Goal: Task Accomplishment & Management: Manage account settings

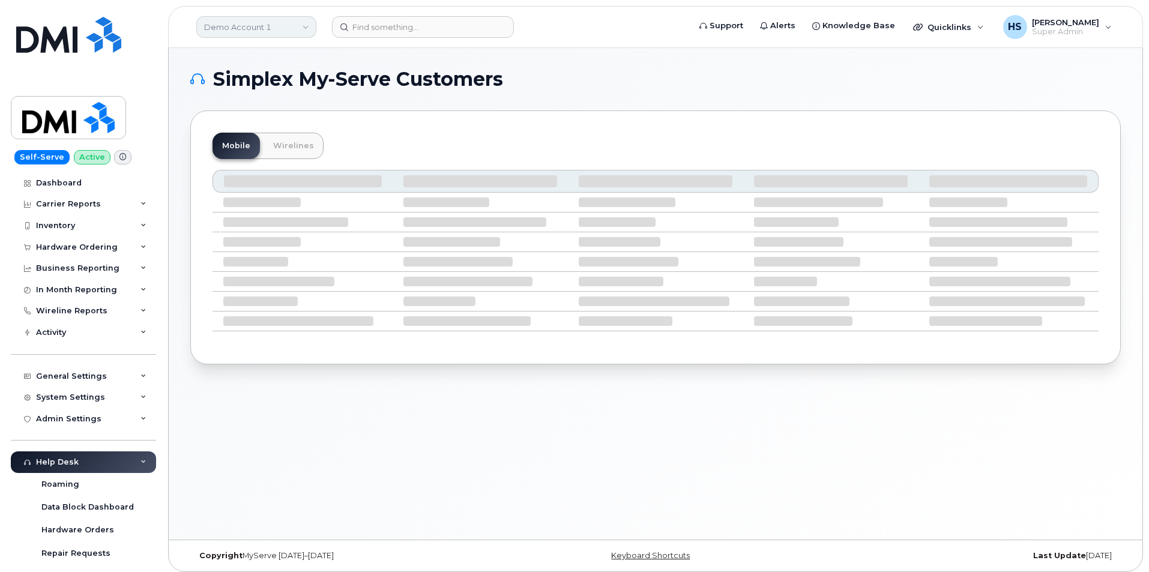
click at [238, 22] on link "Demo Account 1" at bounding box center [256, 27] width 120 height 22
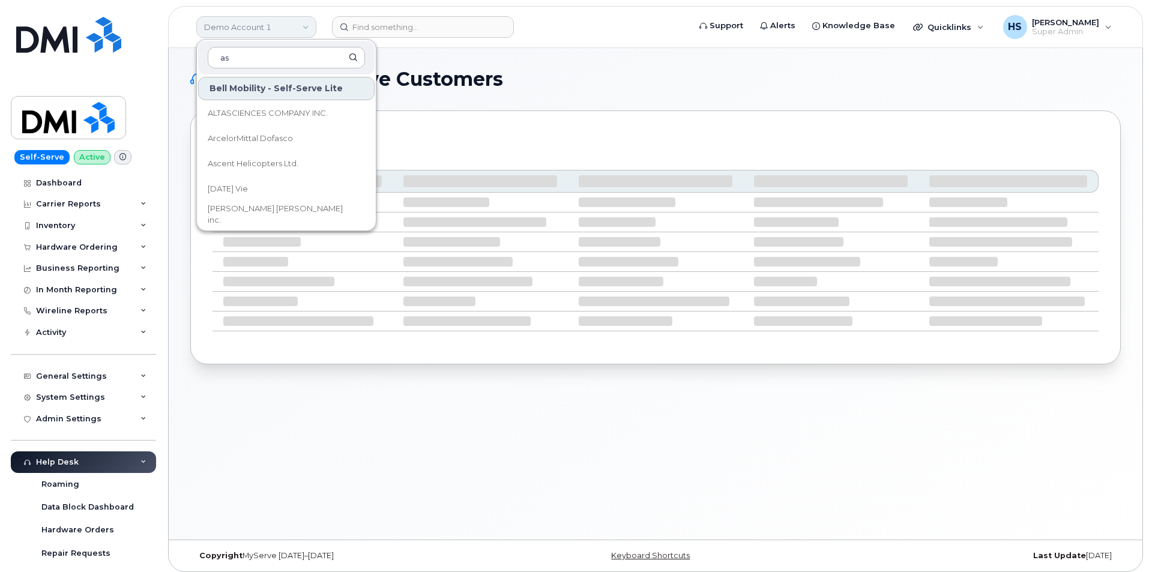
type input "a"
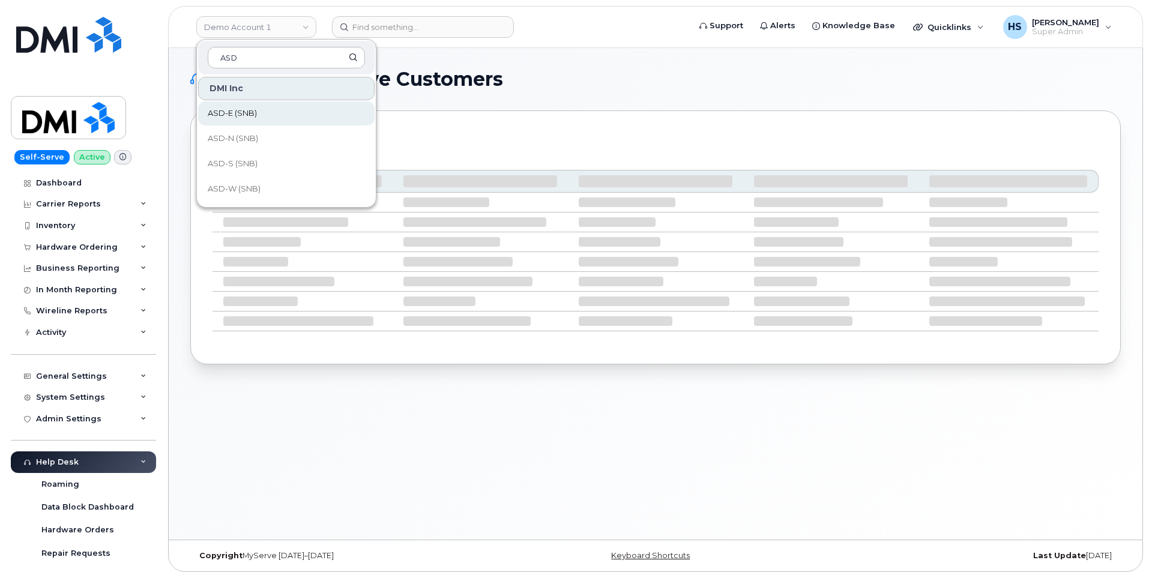
type input "ASD"
click at [250, 112] on span "ASD-E (SNB)" at bounding box center [232, 114] width 49 height 12
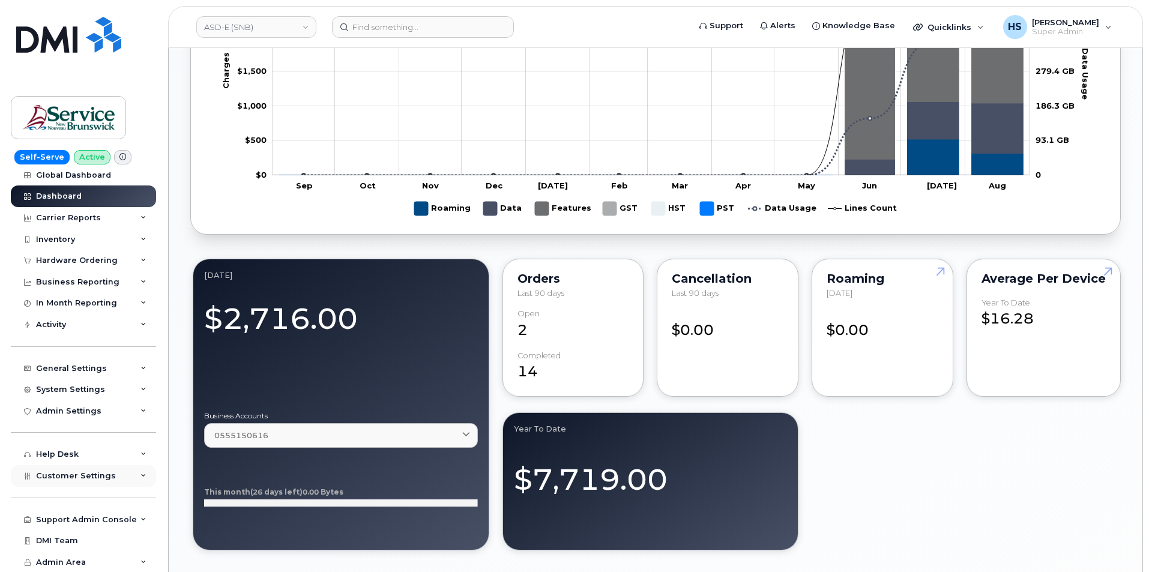
scroll to position [781, 0]
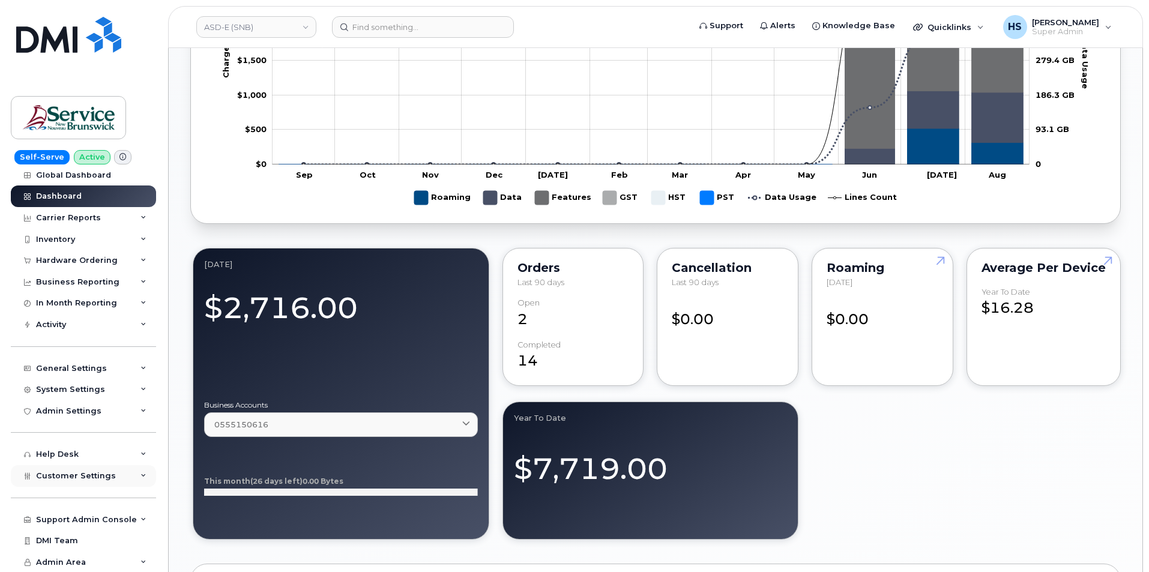
click at [71, 476] on span "Customer Settings" at bounding box center [76, 475] width 80 height 9
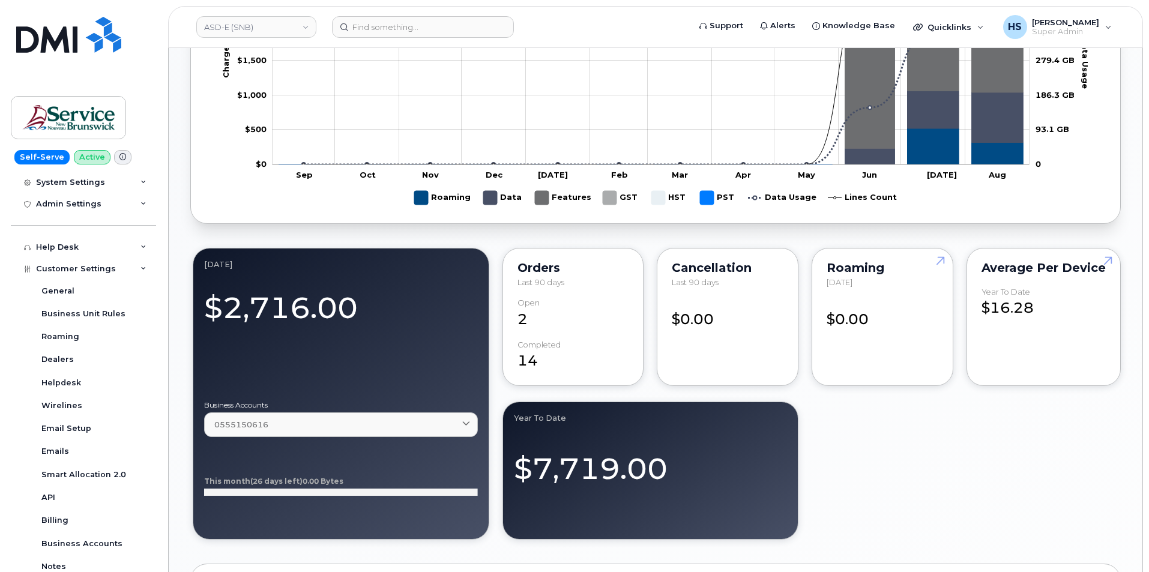
scroll to position [353, 0]
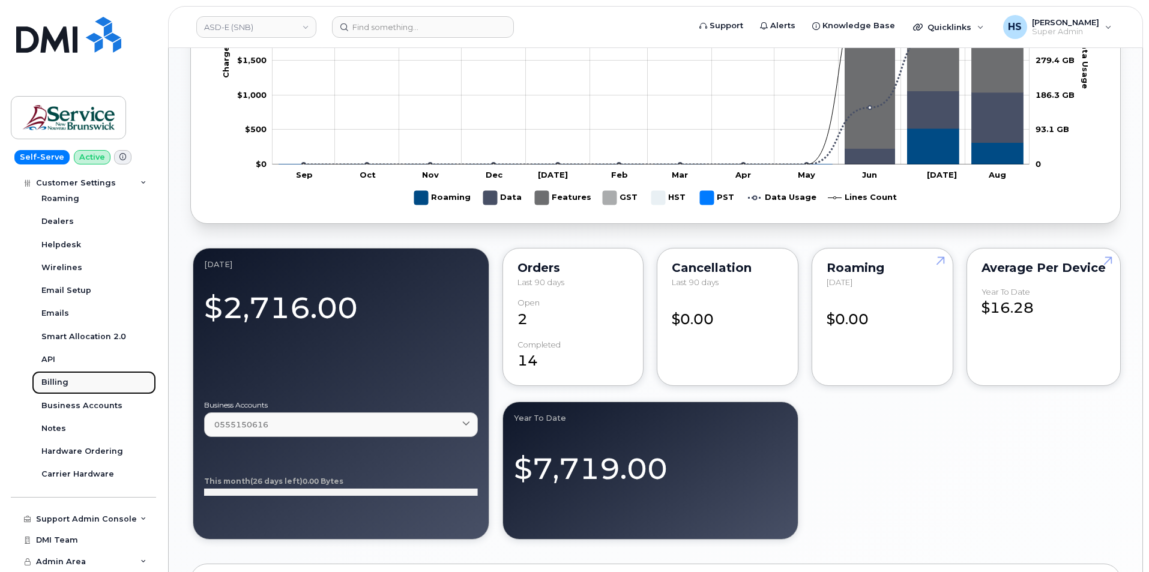
click at [55, 375] on link "Billing" at bounding box center [94, 382] width 124 height 23
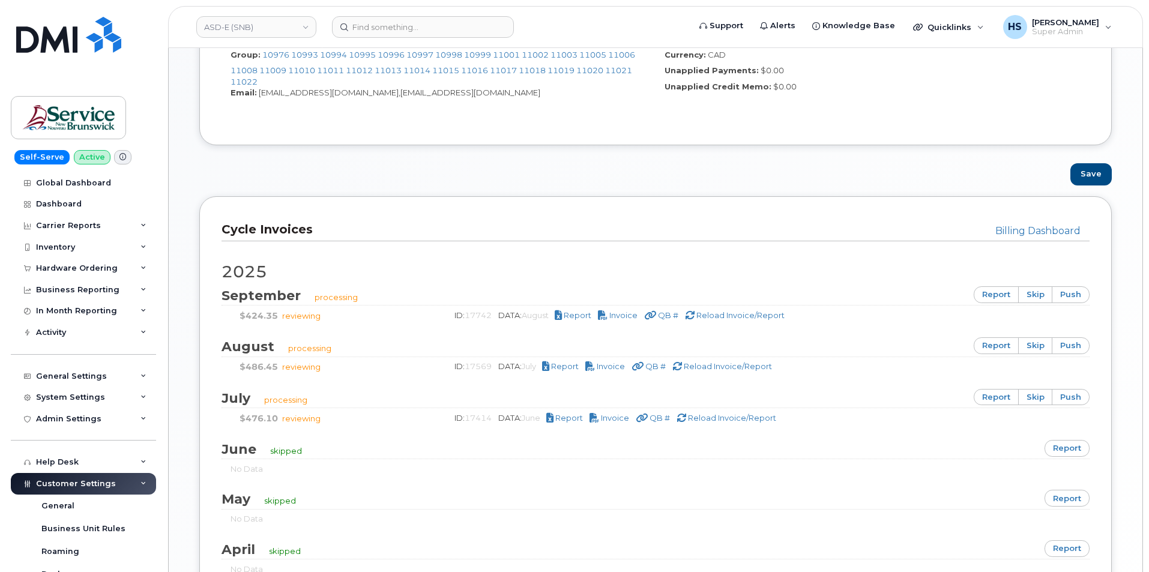
scroll to position [661, 0]
click at [578, 316] on span "Report" at bounding box center [578, 314] width 28 height 10
click at [572, 366] on span "Report" at bounding box center [565, 365] width 28 height 10
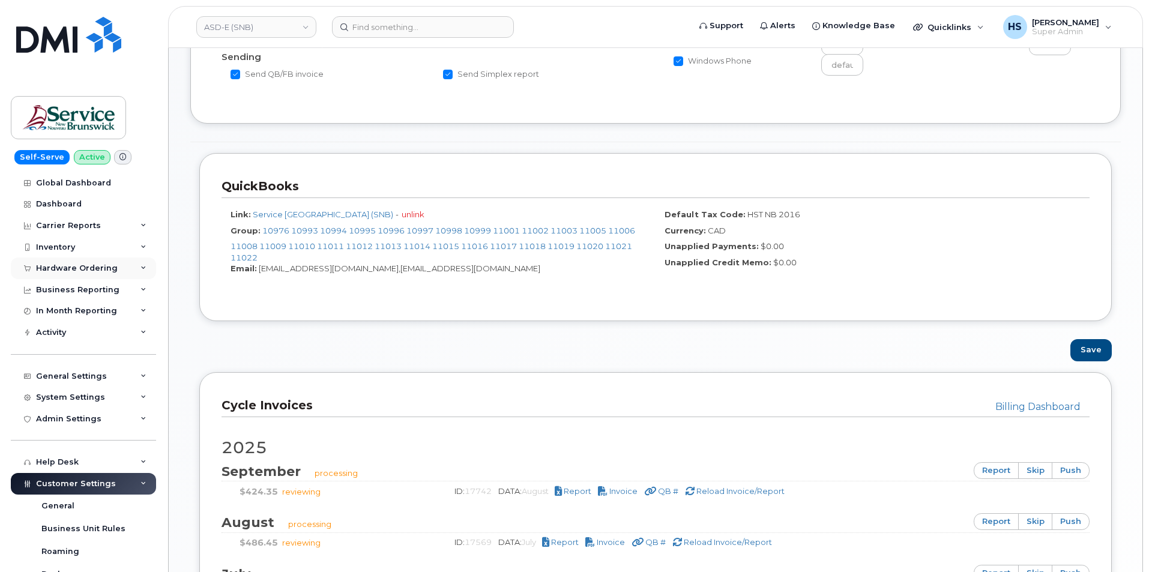
scroll to position [420, 0]
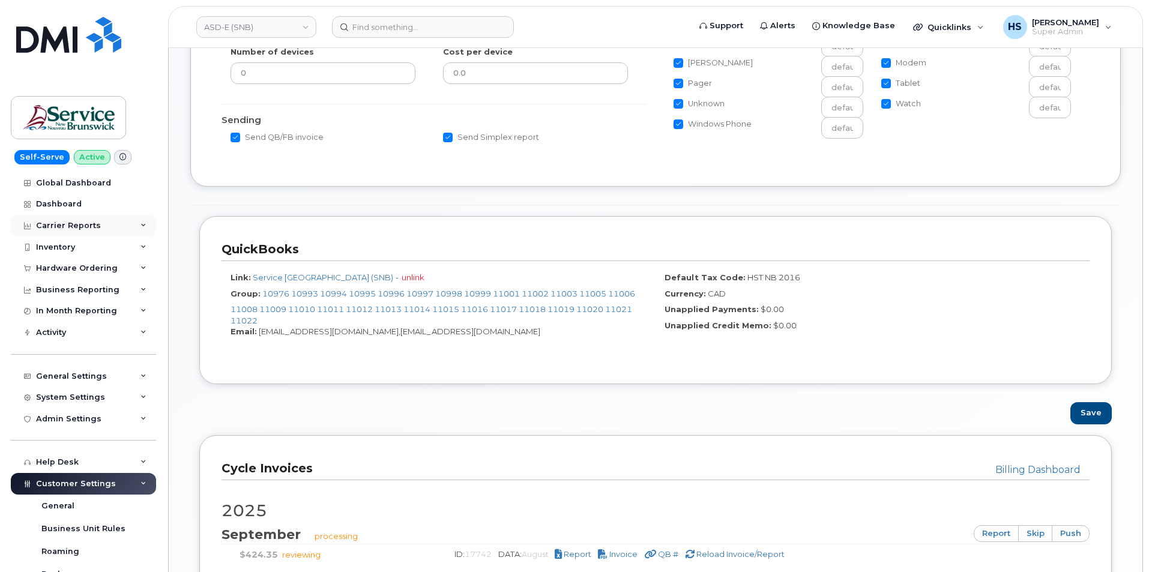
click at [70, 229] on div "Carrier Reports" at bounding box center [68, 226] width 65 height 10
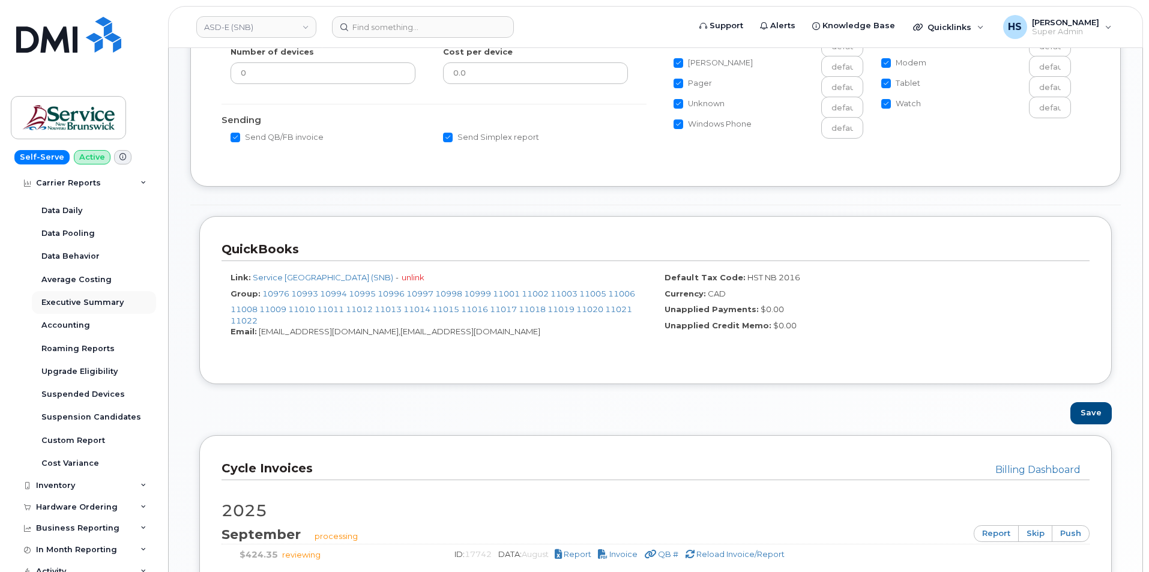
scroll to position [0, 0]
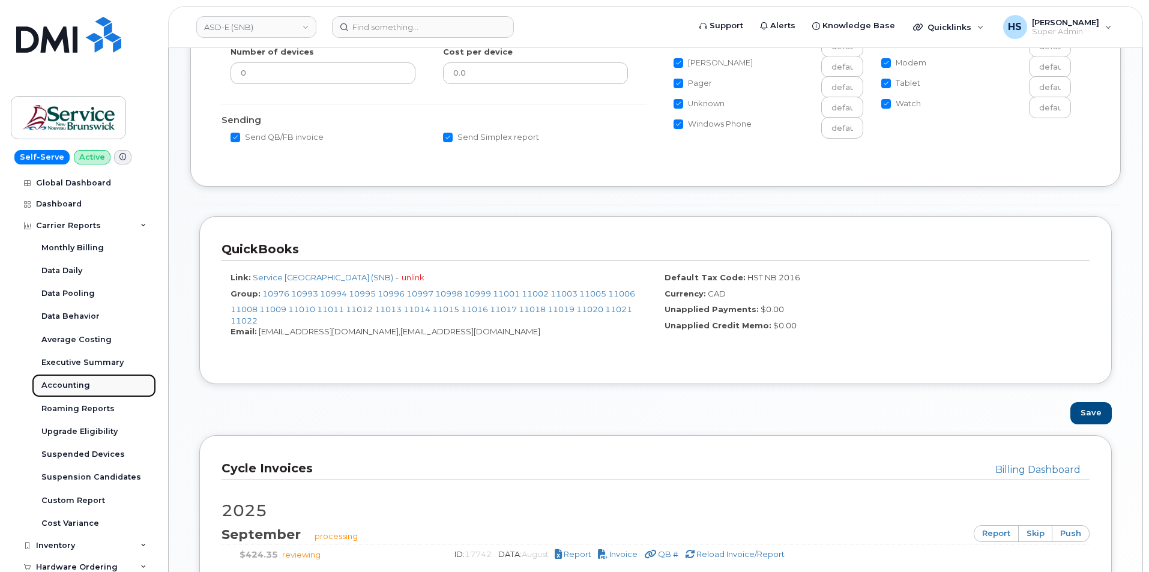
click at [68, 380] on link "Accounting" at bounding box center [94, 385] width 124 height 23
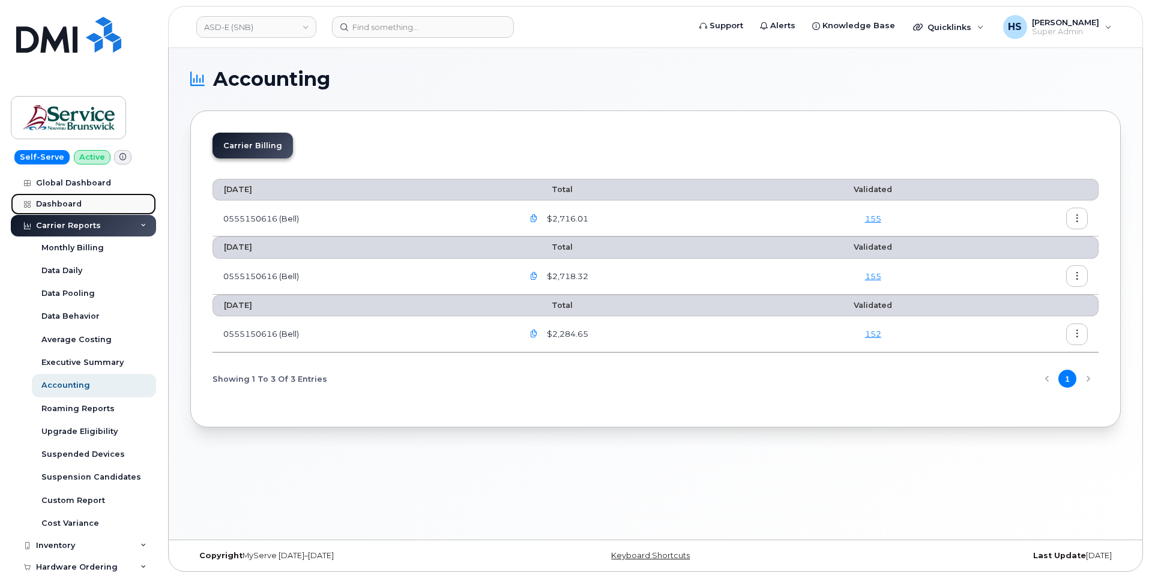
click at [55, 199] on link "Dashboard" at bounding box center [83, 204] width 145 height 22
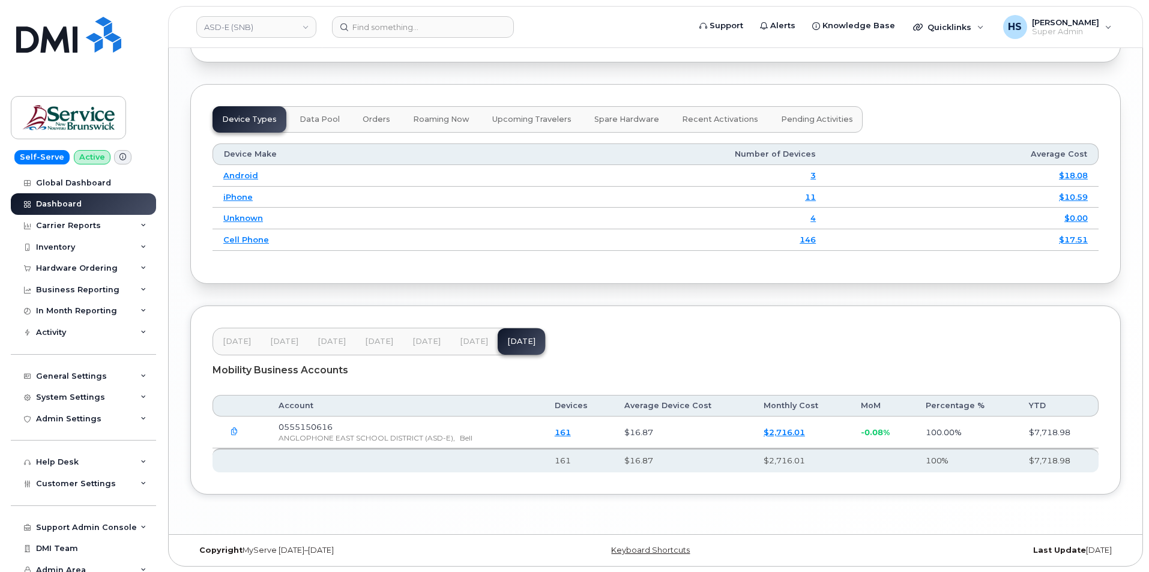
scroll to position [1521, 0]
click at [462, 342] on span "[DATE]" at bounding box center [474, 341] width 28 height 10
click at [420, 338] on span "Jun 25" at bounding box center [427, 341] width 28 height 10
click at [652, 335] on header "Feb 25 Mar 25 Apr 25 May 25 Jun 25 Jul 25 Aug 25" at bounding box center [656, 341] width 886 height 28
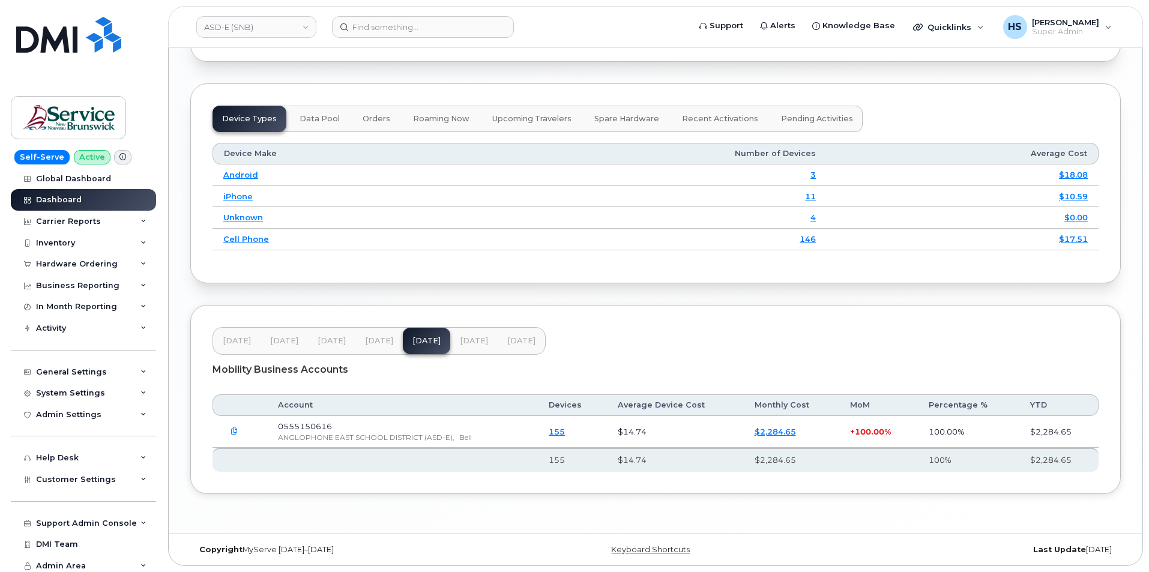
scroll to position [8, 0]
click at [86, 476] on span "Customer Settings" at bounding box center [76, 475] width 80 height 9
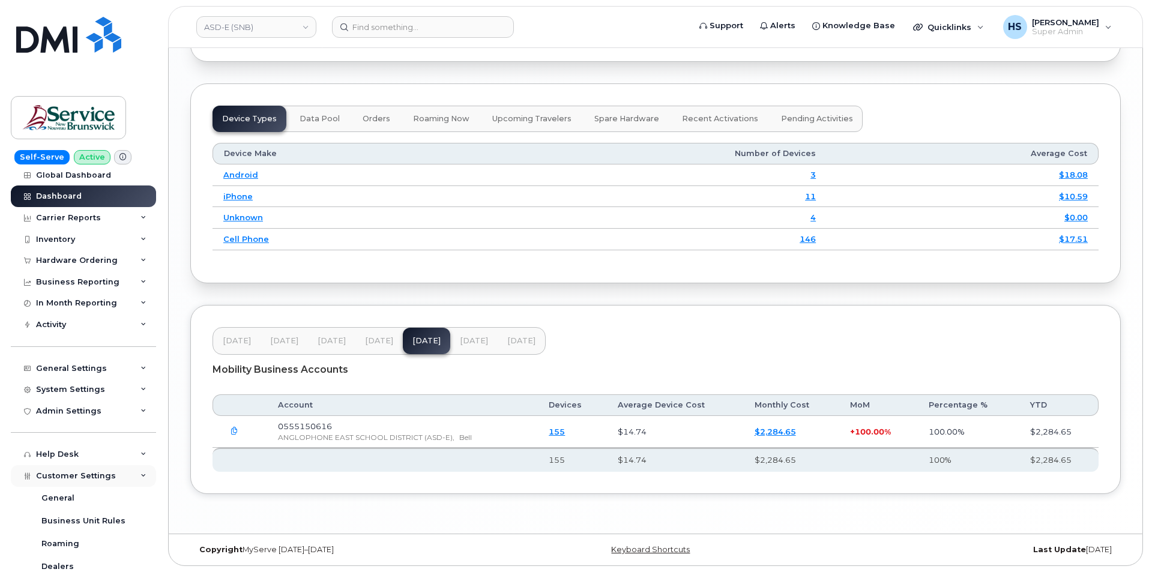
scroll to position [353, 0]
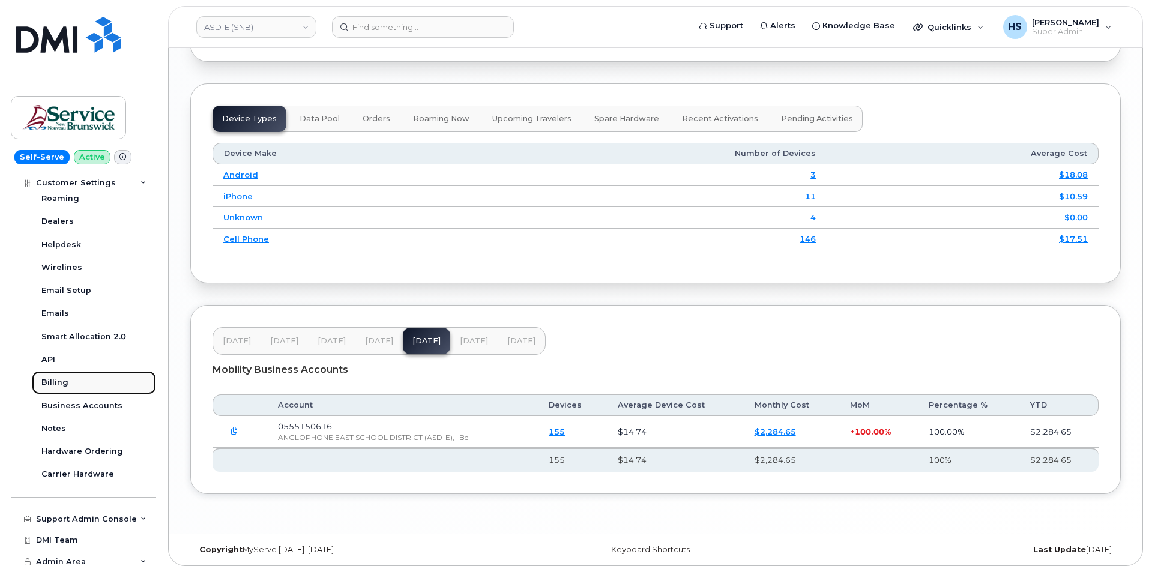
click at [55, 388] on div "Billing" at bounding box center [54, 382] width 27 height 11
click at [55, 385] on div "Billing" at bounding box center [54, 382] width 27 height 11
click at [59, 381] on div "Billing" at bounding box center [54, 382] width 27 height 11
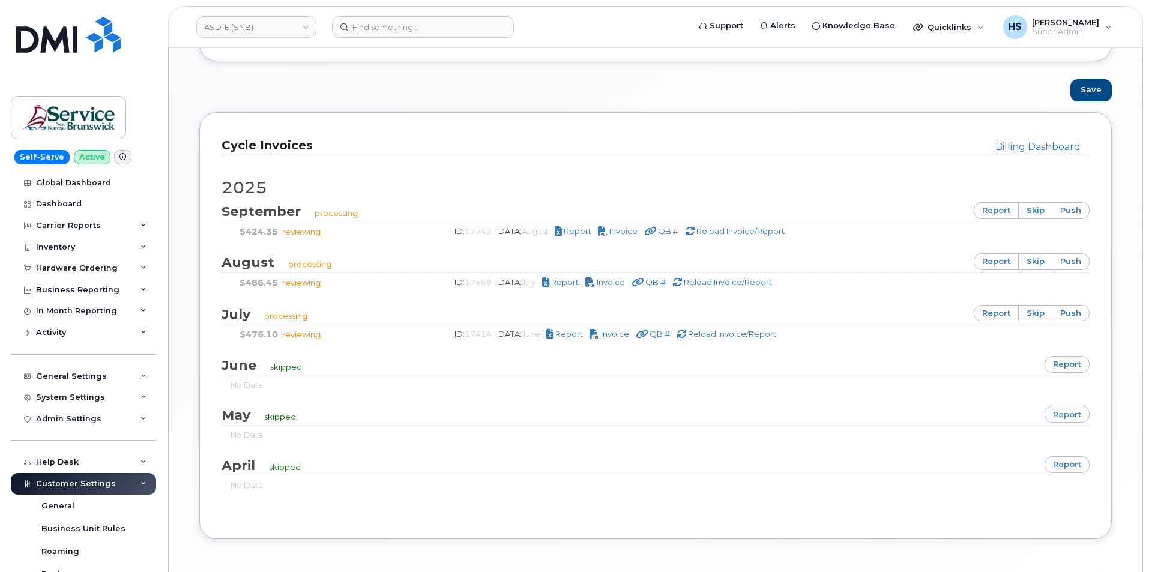
scroll to position [789, 0]
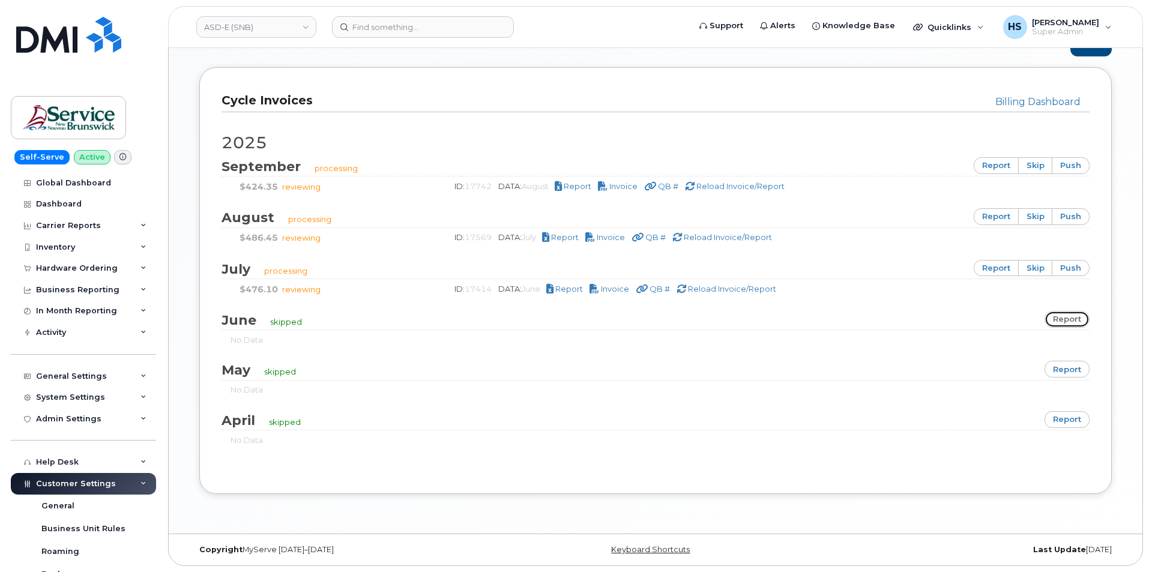
click at [1065, 318] on link "report" at bounding box center [1067, 319] width 45 height 17
click at [564, 286] on span "Report" at bounding box center [570, 289] width 28 height 10
click at [263, 31] on link "ASD-E (SNB)" at bounding box center [256, 27] width 120 height 22
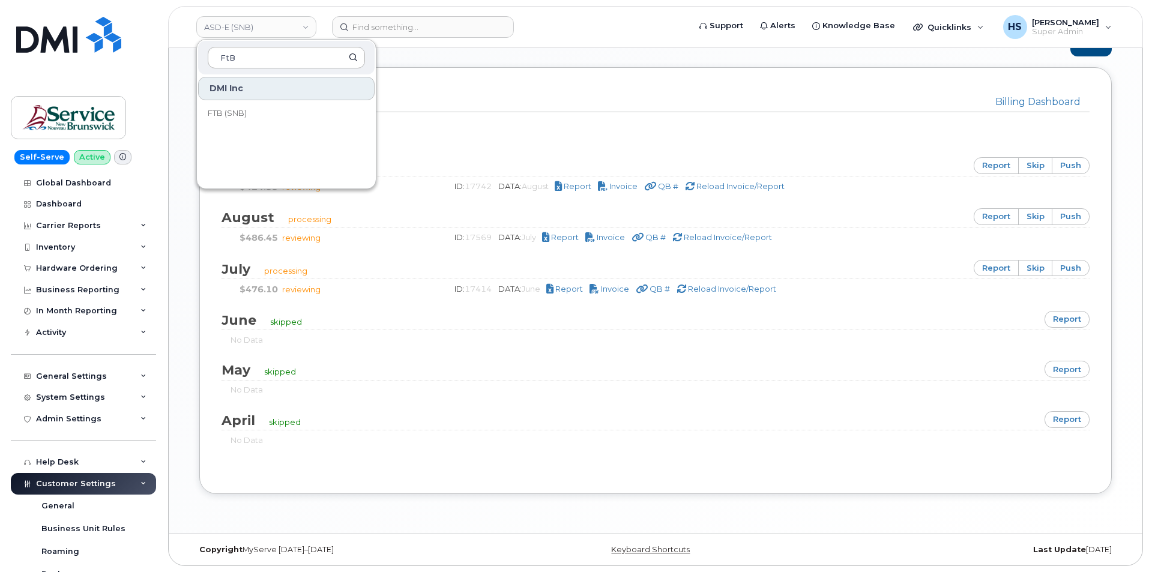
click at [258, 57] on input "FtB" at bounding box center [286, 58] width 157 height 22
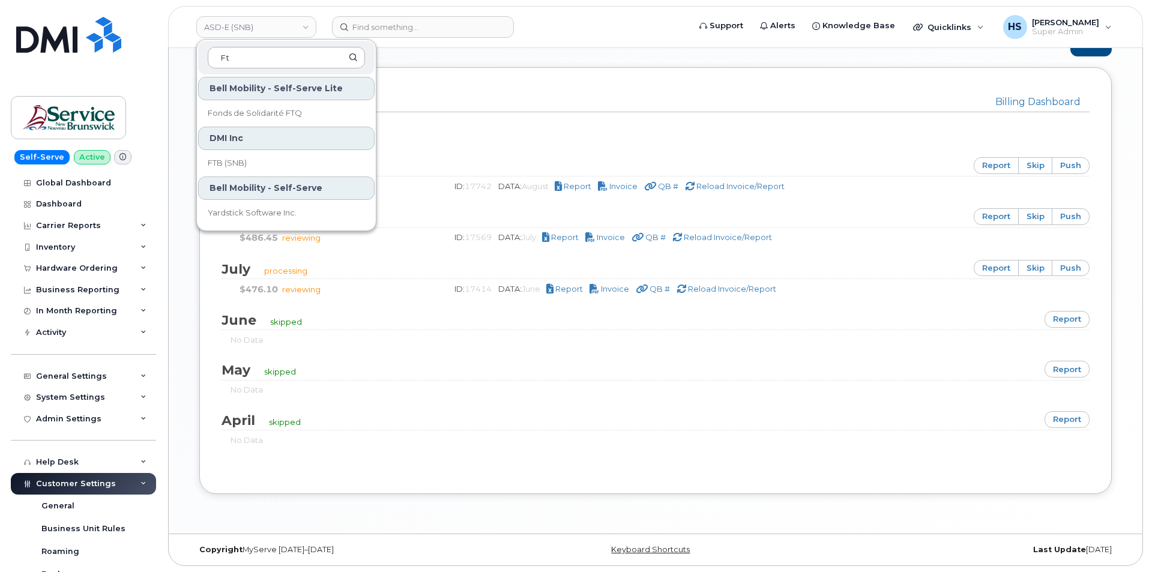
type input "F"
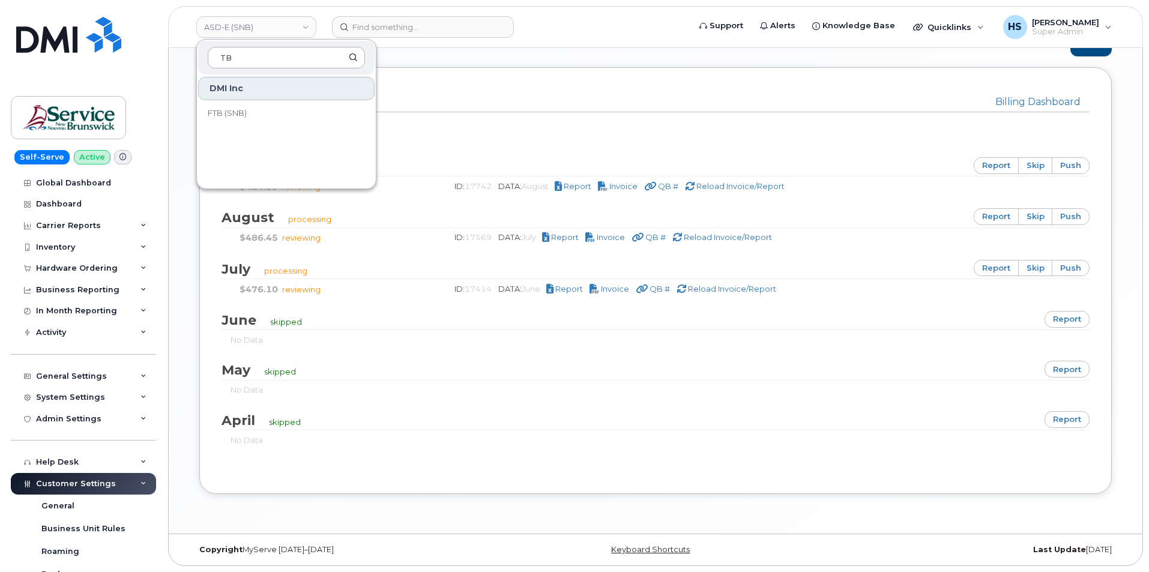
type input "T"
type input "FTB"
click at [243, 117] on span "FTB (SNB)" at bounding box center [227, 114] width 39 height 12
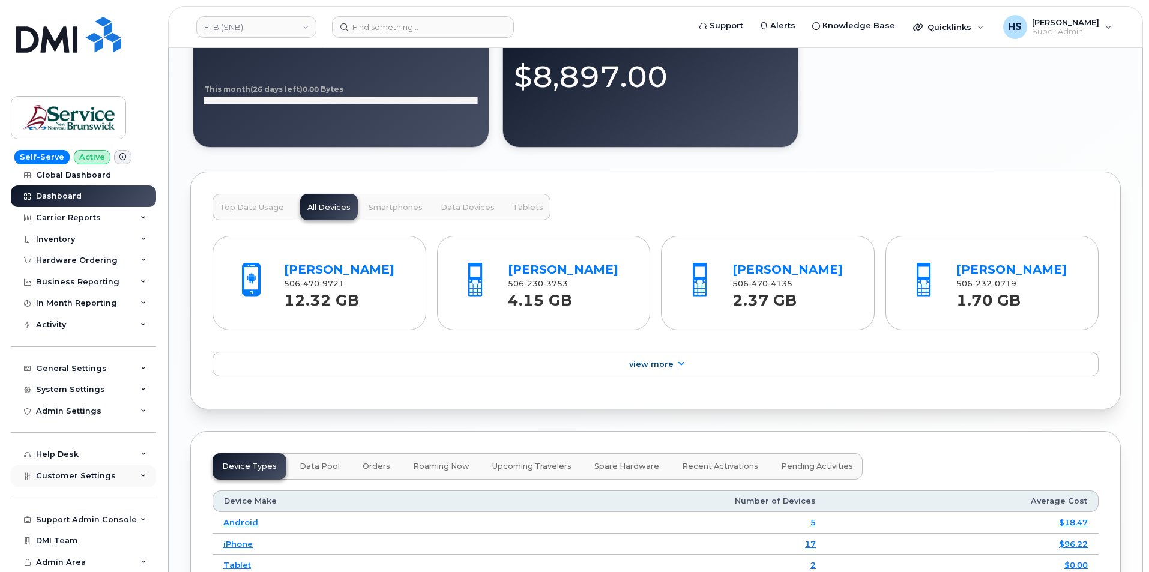
scroll to position [1321, 0]
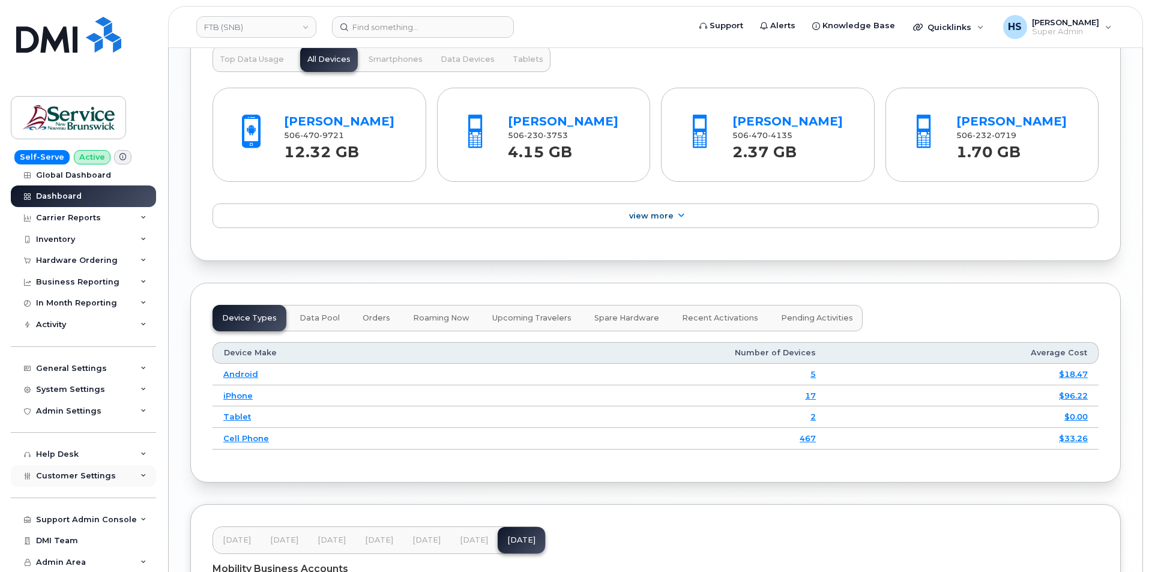
click at [75, 478] on span "Customer Settings" at bounding box center [76, 475] width 80 height 9
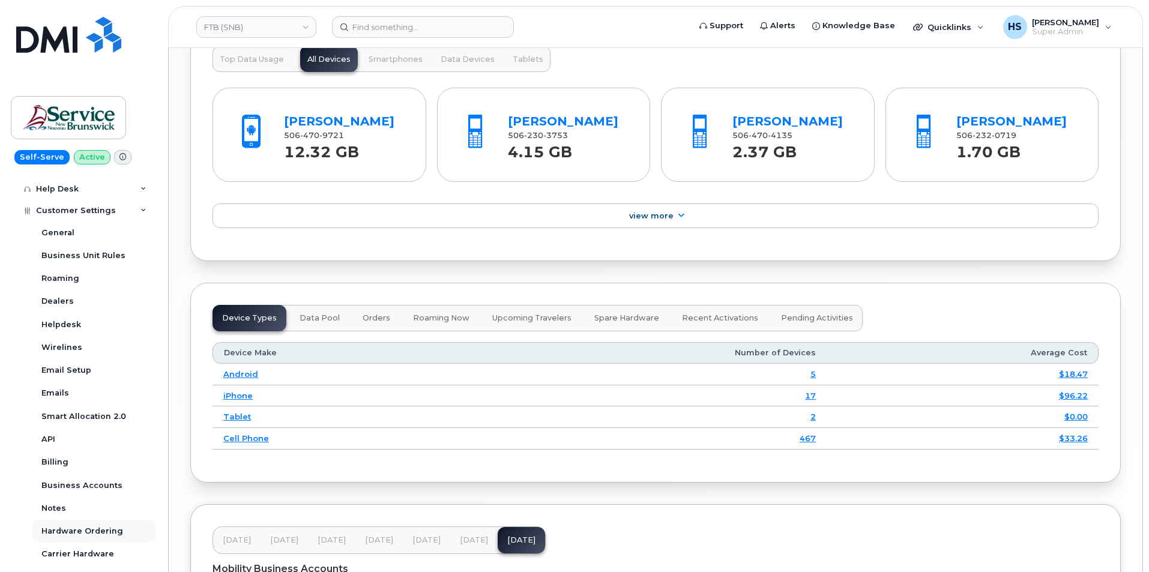
scroll to position [353, 0]
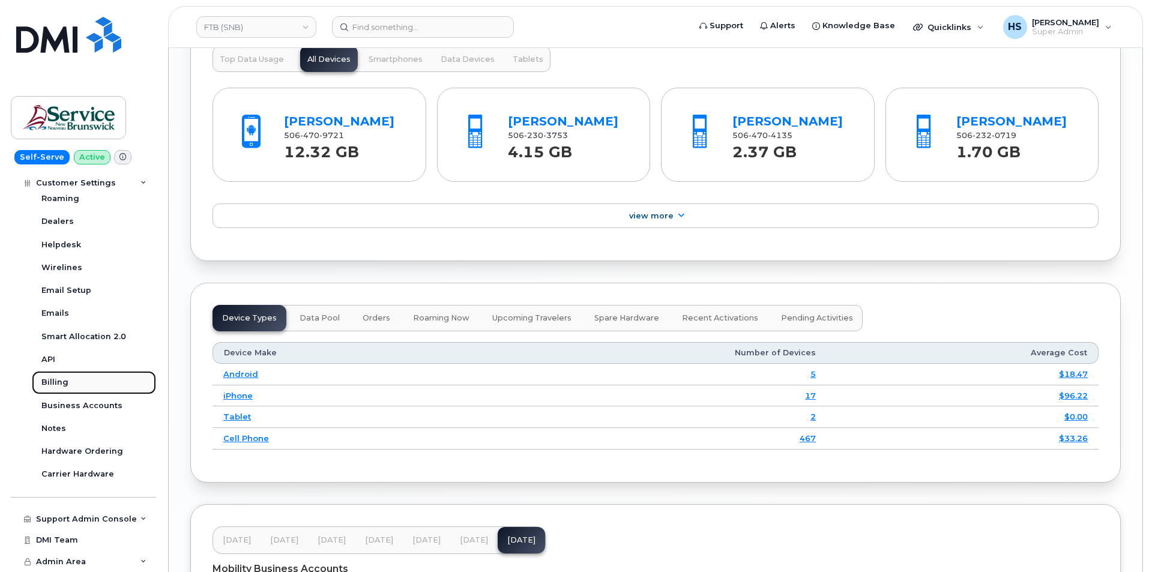
click at [56, 383] on div "Billing" at bounding box center [54, 382] width 27 height 11
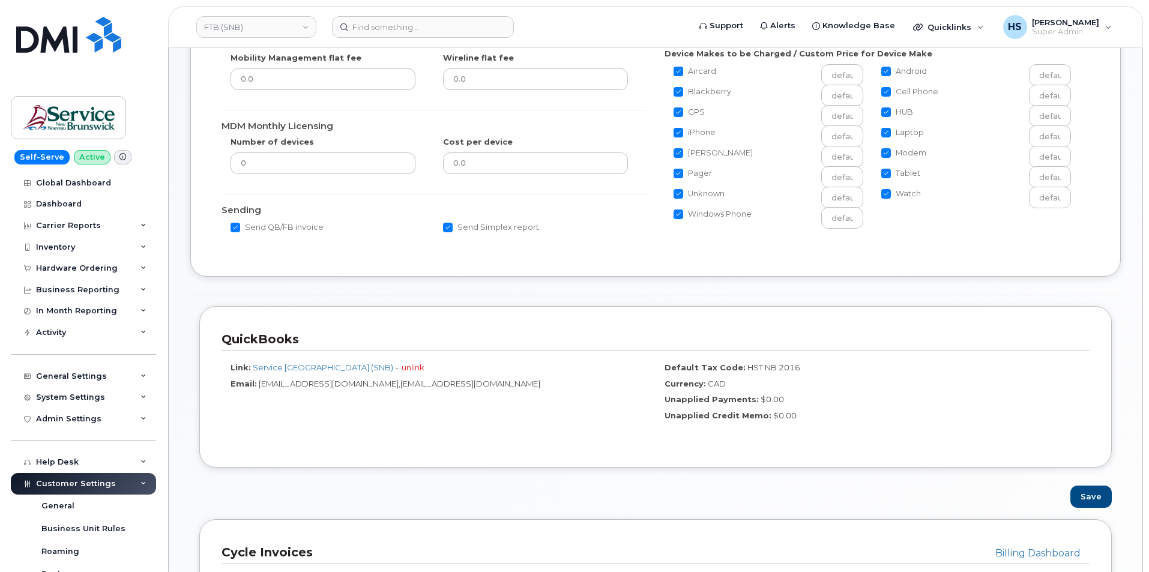
scroll to position [780, 0]
